Goal: Navigation & Orientation: Find specific page/section

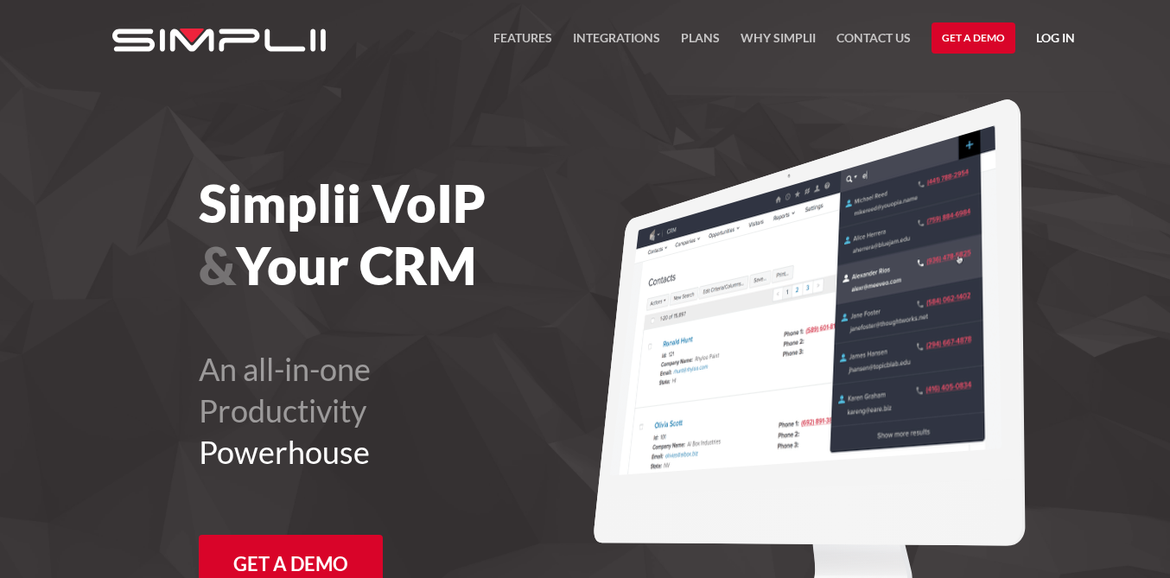
click at [1058, 41] on link "Log in" at bounding box center [1055, 41] width 39 height 26
click at [1053, 40] on link "Log in" at bounding box center [1055, 41] width 39 height 26
click at [1052, 41] on link "Log in" at bounding box center [1055, 41] width 39 height 26
click at [1051, 38] on link "Log in" at bounding box center [1055, 41] width 39 height 26
click at [1066, 38] on link "Log in" at bounding box center [1055, 41] width 39 height 26
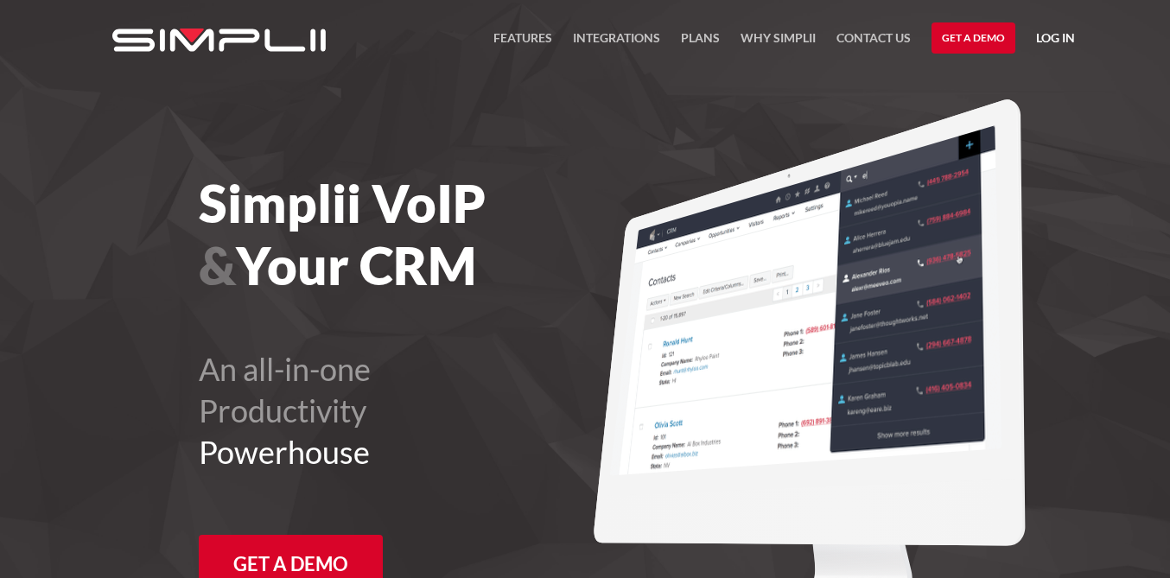
click at [1066, 38] on link "Log in" at bounding box center [1055, 41] width 39 height 26
